Goal: Communication & Community: Answer question/provide support

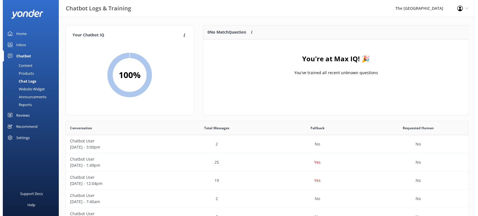
scroll to position [191, 397]
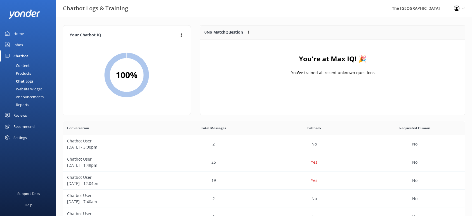
click at [31, 45] on link "Inbox" at bounding box center [28, 44] width 56 height 11
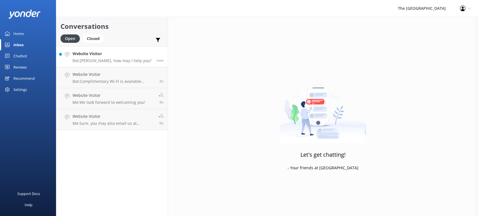
click at [129, 62] on p "Bot: [PERSON_NAME], how may I help you?" at bounding box center [111, 60] width 79 height 5
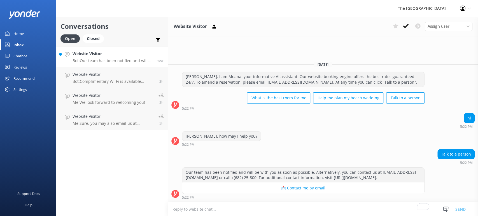
click at [240, 211] on textarea "To enrich screen reader interactions, please activate Accessibility in Grammarl…" at bounding box center [323, 209] width 310 height 14
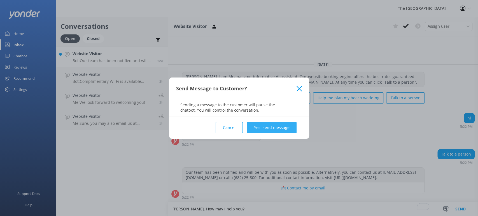
type textarea "[PERSON_NAME]. How may I help you?"
click at [260, 128] on button "Yes, send message" at bounding box center [272, 127] width 50 height 11
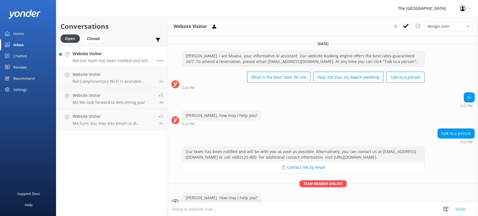
scroll to position [14, 0]
